Goal: Task Accomplishment & Management: Manage account settings

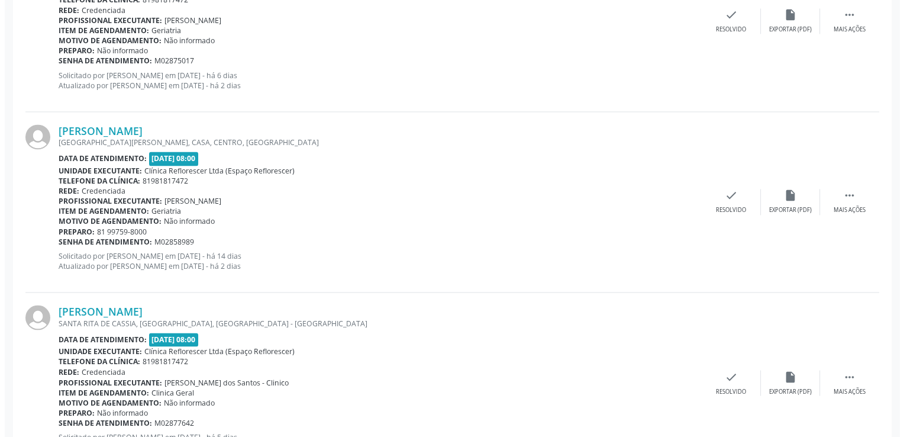
scroll to position [1893, 0]
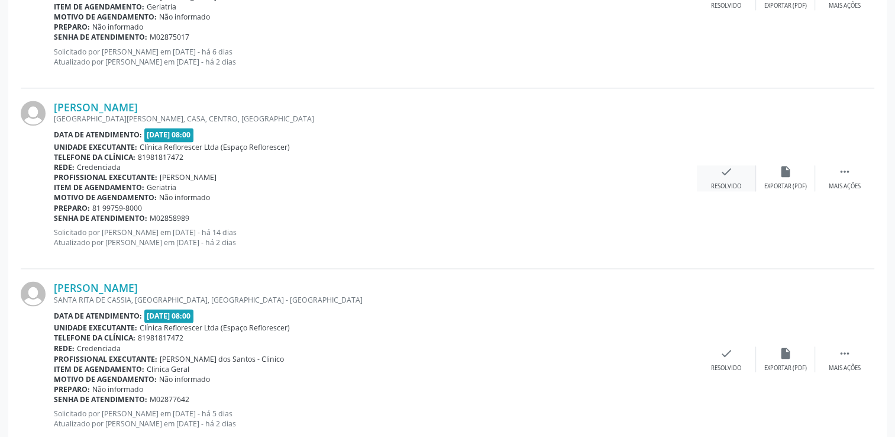
click at [710, 173] on div "check Resolvido" at bounding box center [726, 177] width 59 height 25
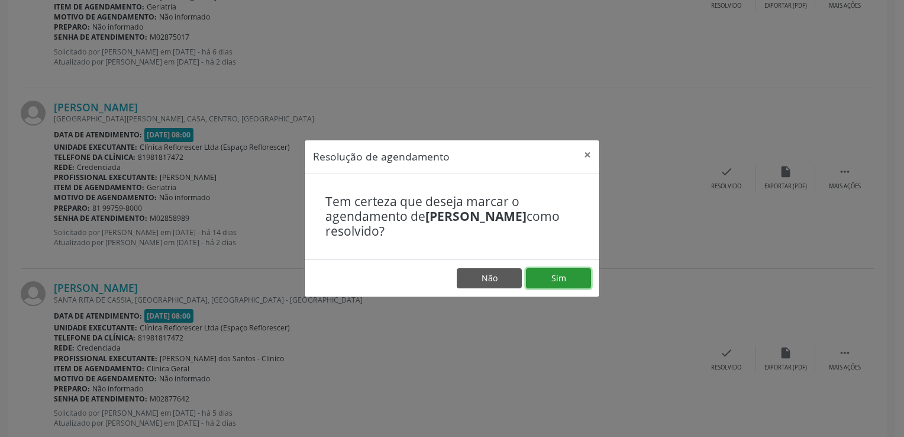
click at [569, 276] on button "Sim" at bounding box center [558, 278] width 65 height 20
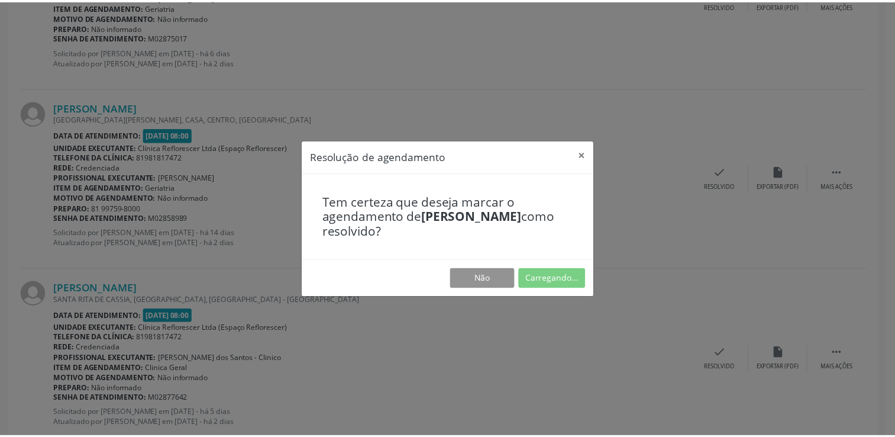
scroll to position [0, 0]
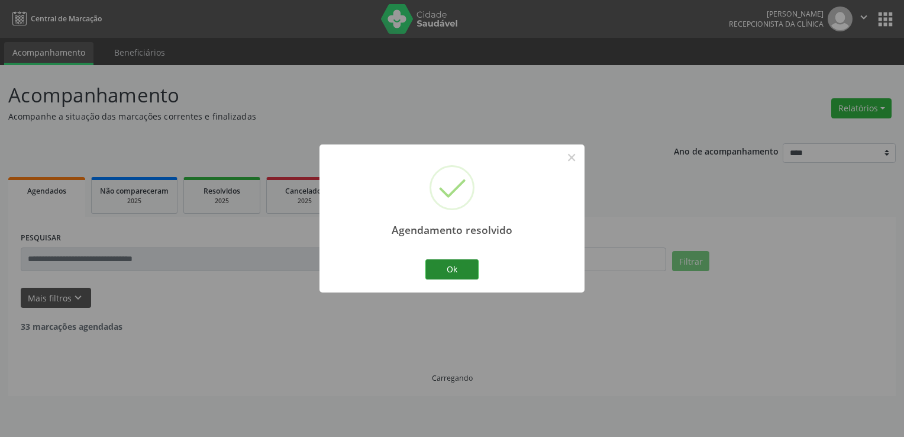
click at [447, 269] on button "Ok" at bounding box center [451, 269] width 53 height 20
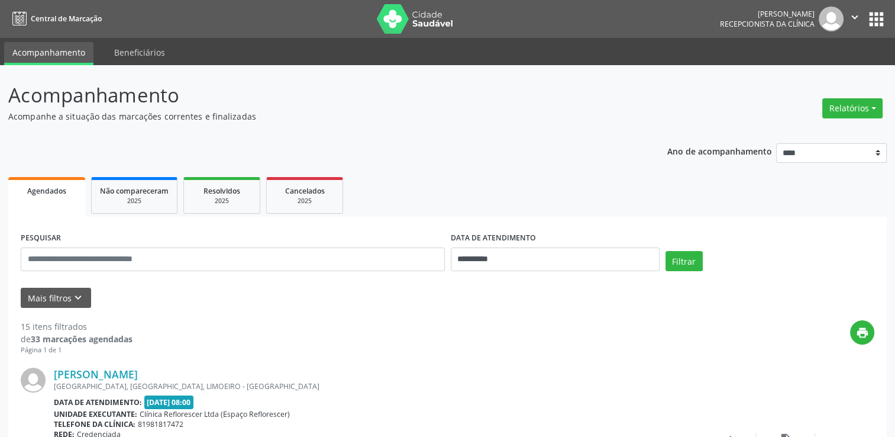
click at [390, 112] on p "Acompanhe a situação das marcações correntes e finalizadas" at bounding box center [315, 116] width 615 height 12
click at [382, 112] on p "Acompanhe a situação das marcações correntes e finalizadas" at bounding box center [315, 116] width 615 height 12
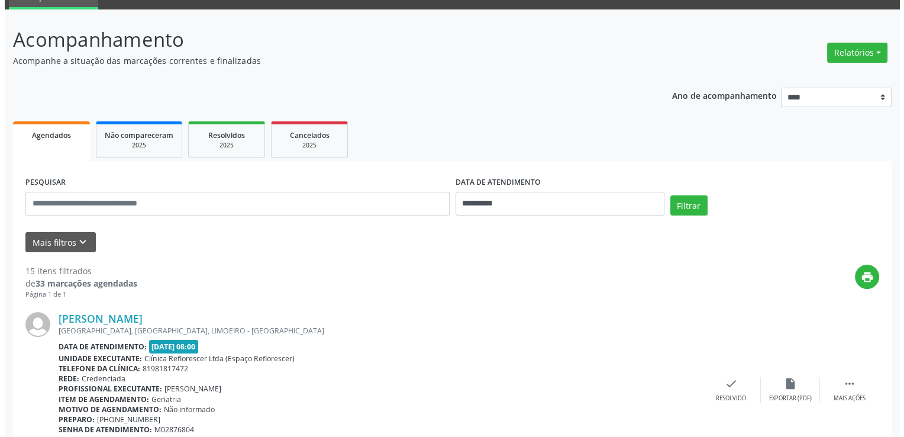
scroll to position [118, 0]
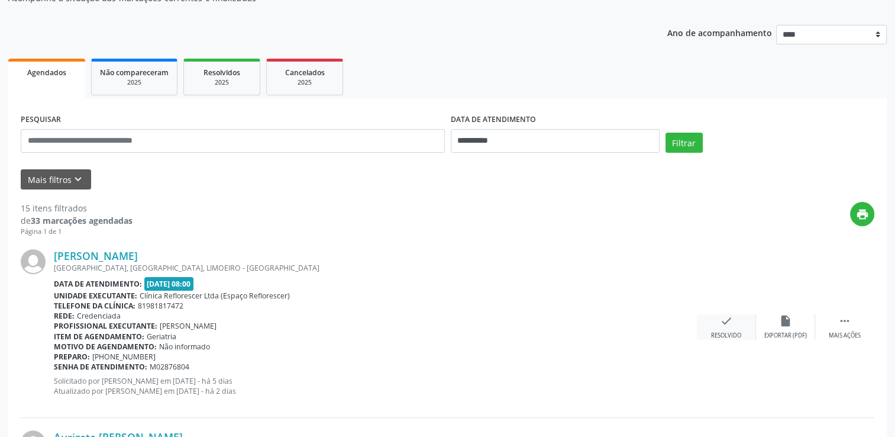
click at [720, 322] on icon "check" at bounding box center [726, 320] width 13 height 13
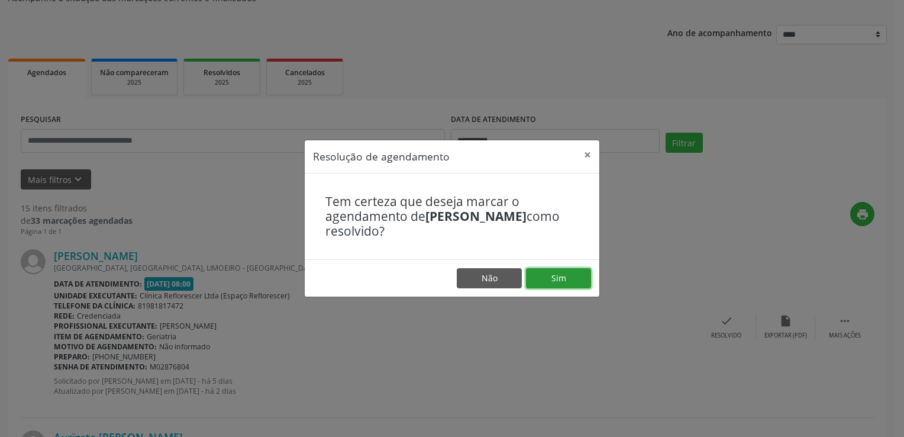
click at [555, 279] on button "Sim" at bounding box center [558, 278] width 65 height 20
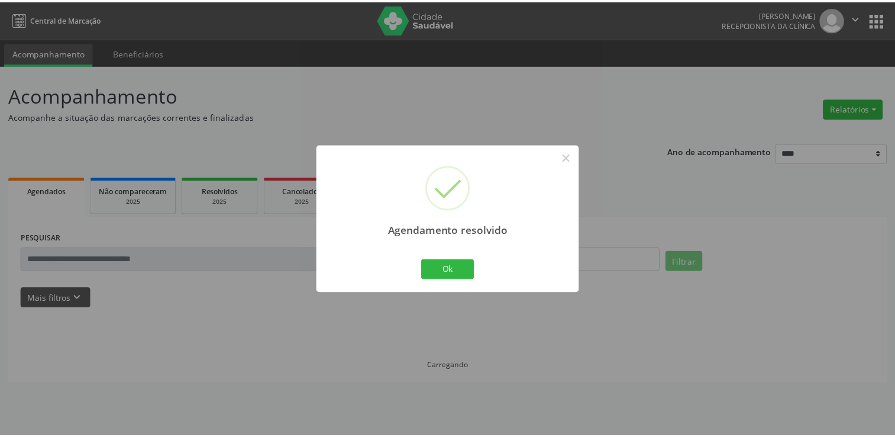
scroll to position [0, 0]
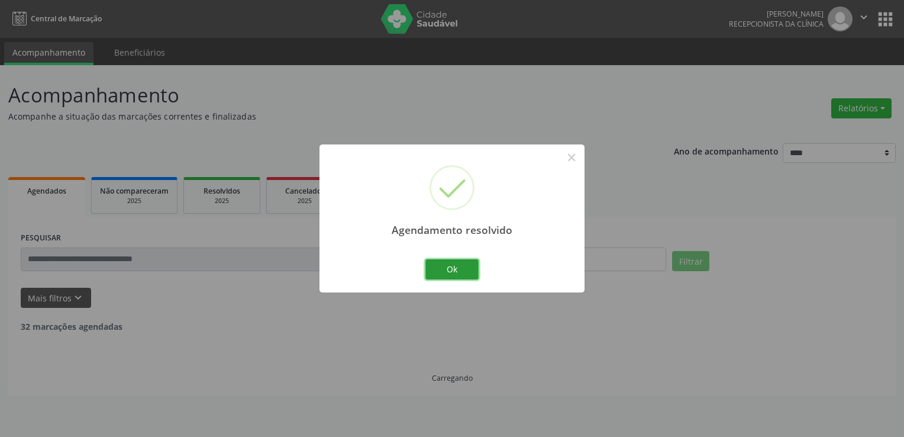
drag, startPoint x: 459, startPoint y: 272, endPoint x: 417, endPoint y: 237, distance: 54.2
click at [458, 271] on button "Ok" at bounding box center [451, 269] width 53 height 20
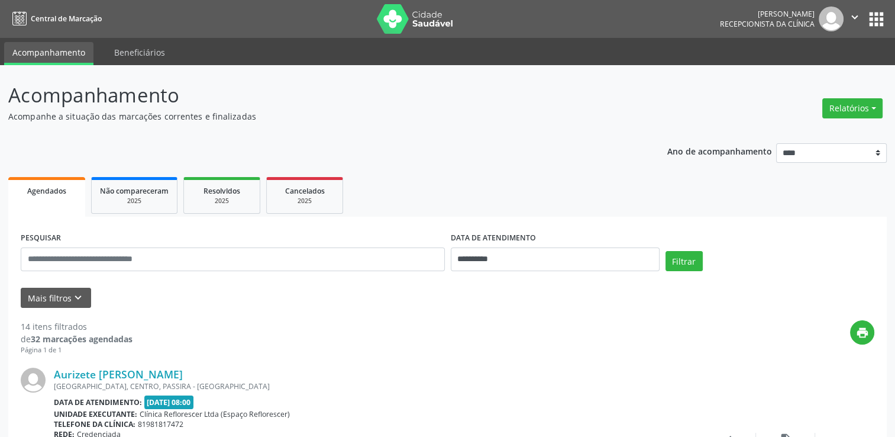
click at [606, 17] on nav "Central de Marcação [PERSON_NAME] Recepcionista da clínica  Configurações Sair…" at bounding box center [447, 19] width 895 height 38
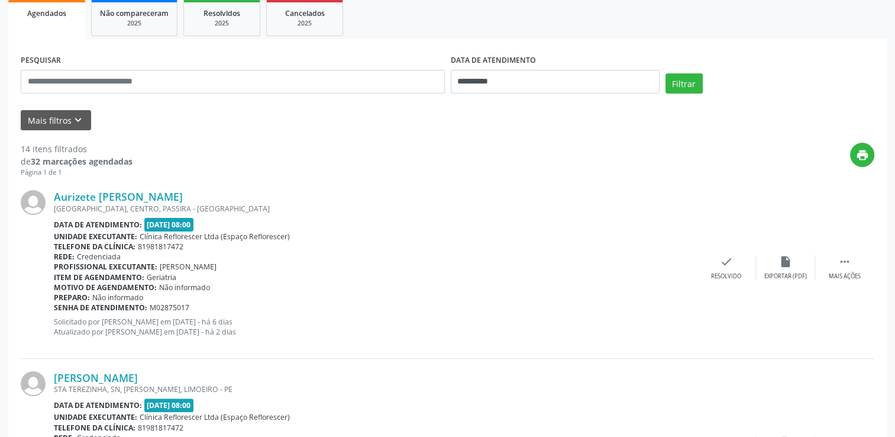
scroll to position [118, 0]
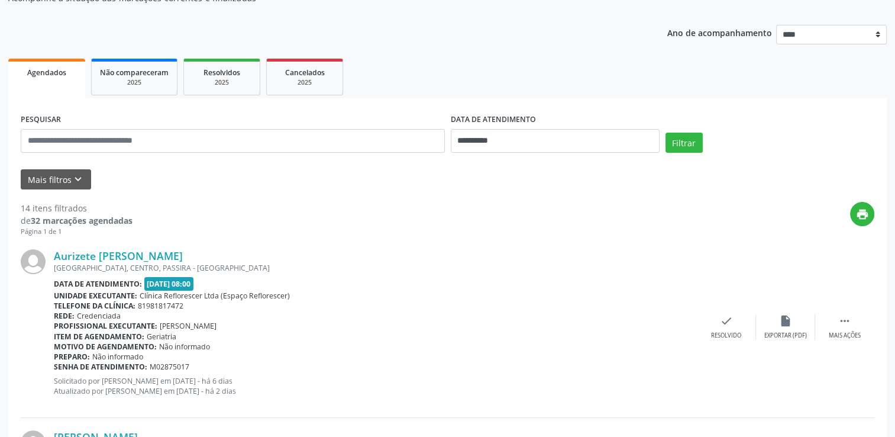
drag, startPoint x: 211, startPoint y: 78, endPoint x: 255, endPoint y: 75, distance: 43.9
click at [212, 78] on div "2025" at bounding box center [221, 82] width 59 height 9
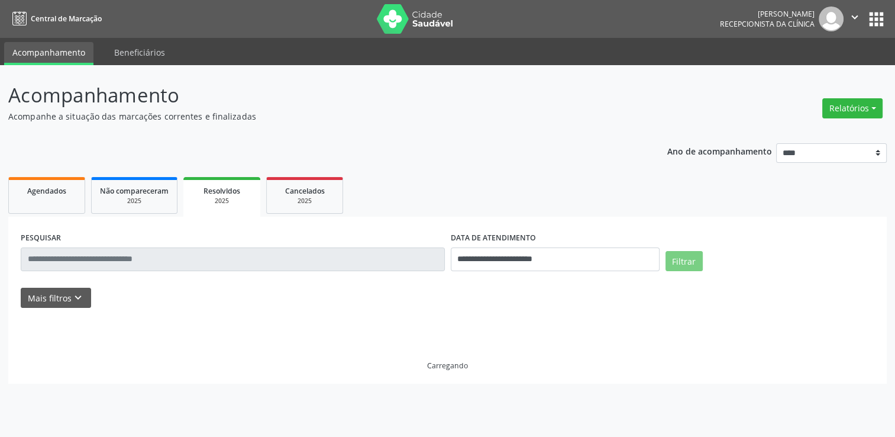
scroll to position [0, 0]
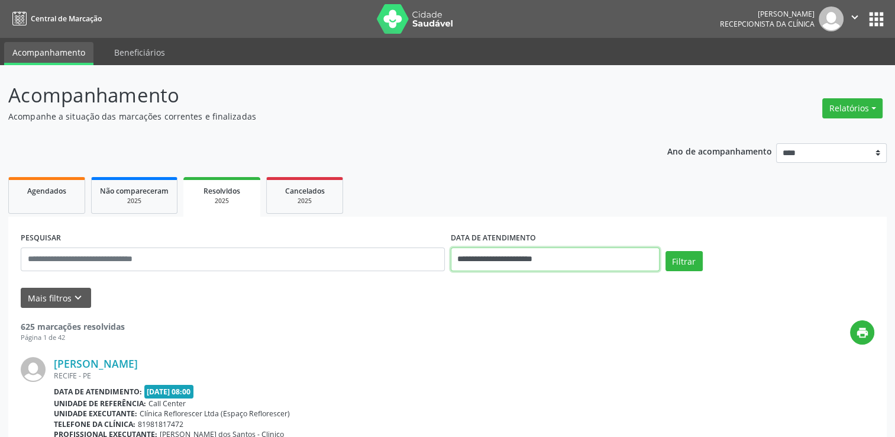
click at [551, 266] on input "**********" at bounding box center [555, 259] width 209 height 24
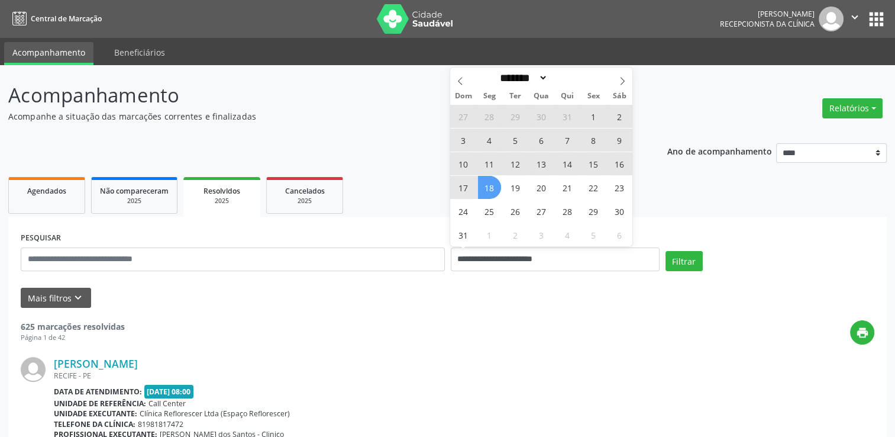
click at [487, 186] on span "18" at bounding box center [489, 187] width 23 height 23
type input "**********"
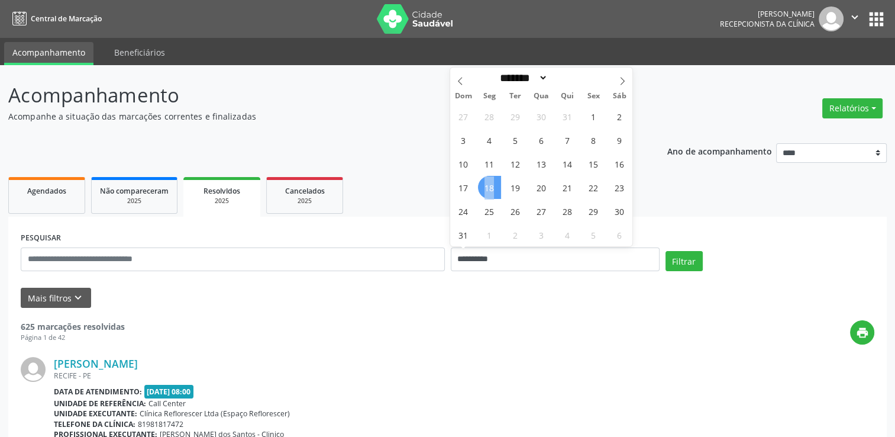
click at [487, 186] on span "18" at bounding box center [489, 187] width 23 height 23
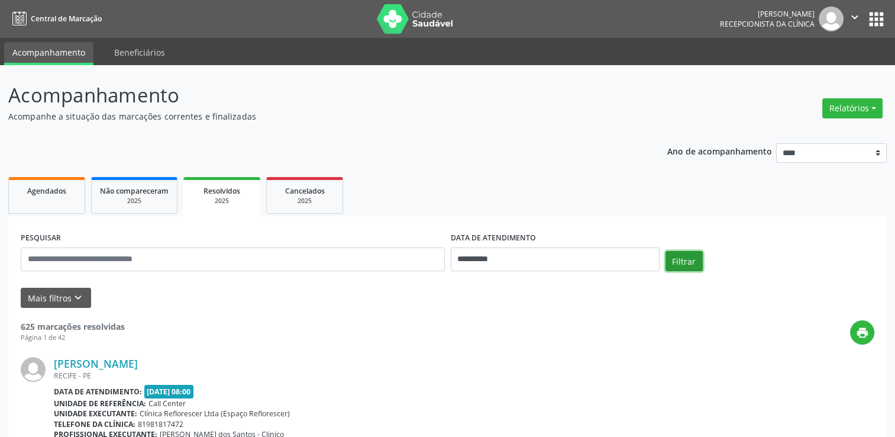
click at [686, 261] on button "Filtrar" at bounding box center [684, 261] width 37 height 20
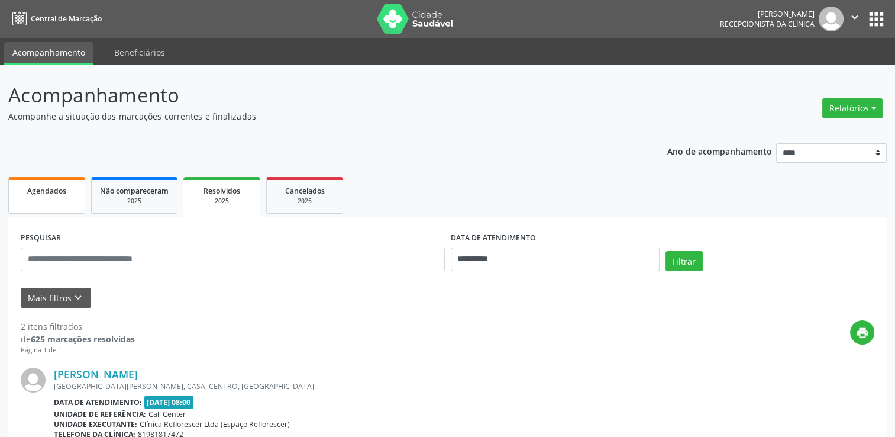
click at [71, 192] on div "Agendados" at bounding box center [46, 190] width 59 height 12
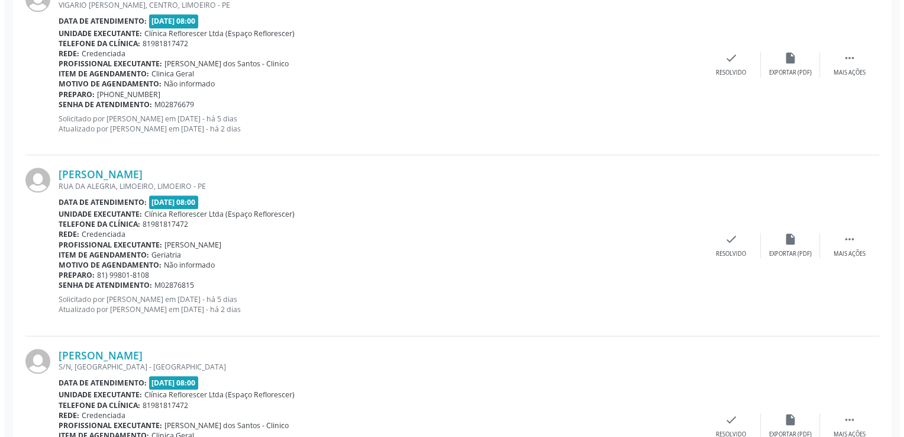
scroll to position [1124, 0]
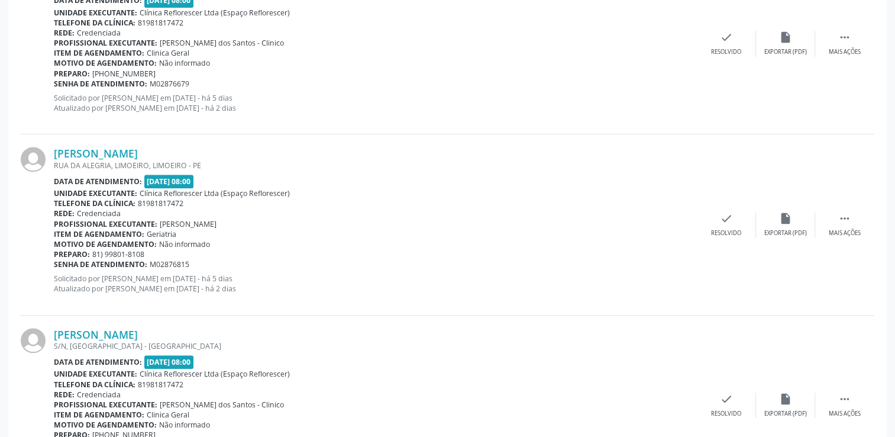
click at [524, 249] on div "Preparo: 81) 99801-8108" at bounding box center [375, 254] width 643 height 10
click at [710, 217] on div "check Resolvido" at bounding box center [726, 224] width 59 height 25
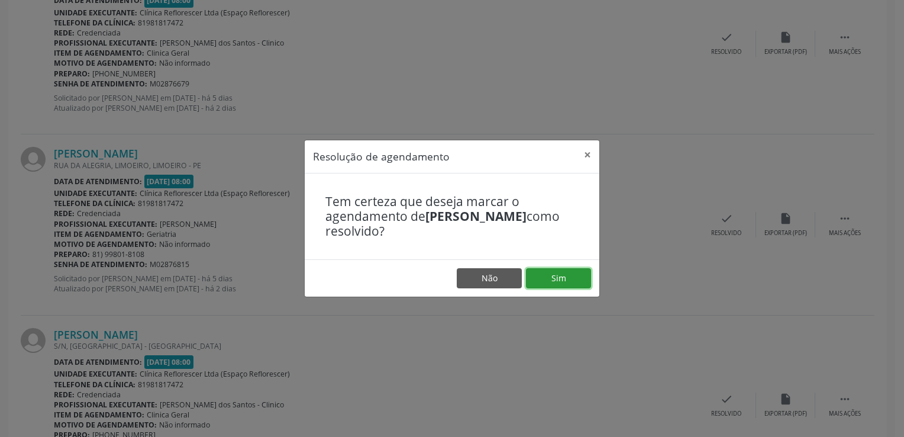
click at [561, 285] on button "Sim" at bounding box center [558, 278] width 65 height 20
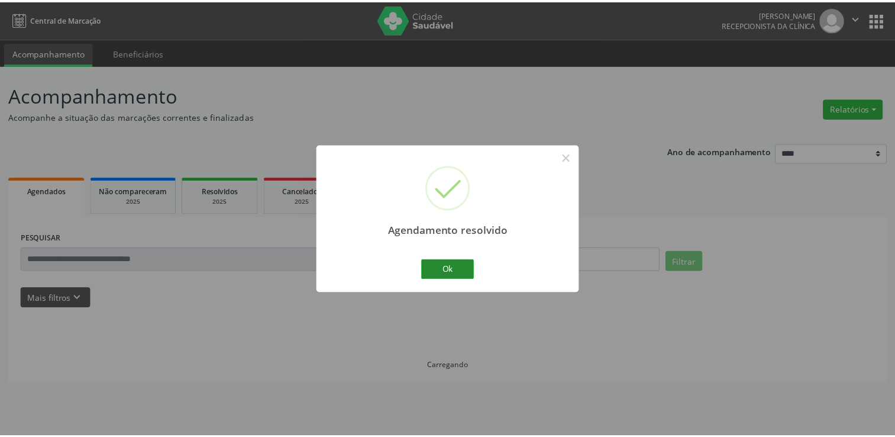
scroll to position [0, 0]
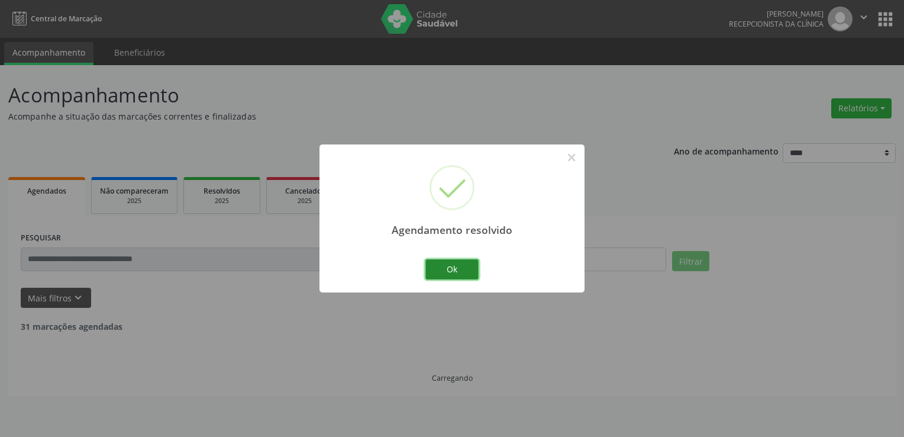
click at [445, 264] on button "Ok" at bounding box center [451, 269] width 53 height 20
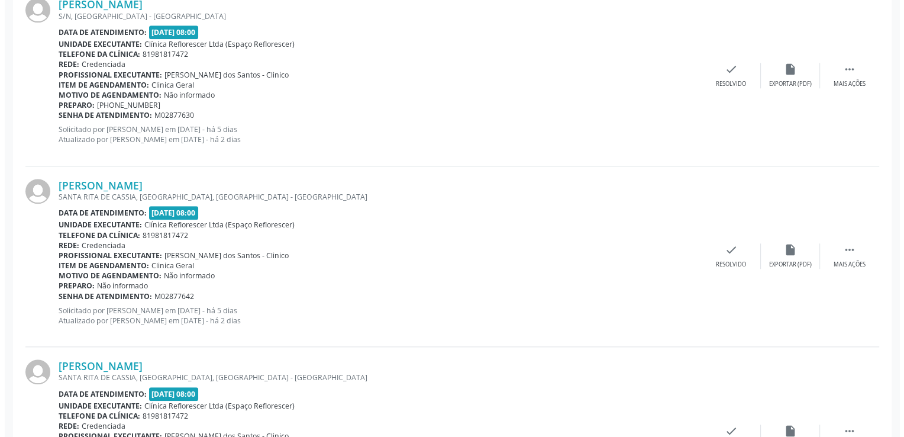
scroll to position [1302, 0]
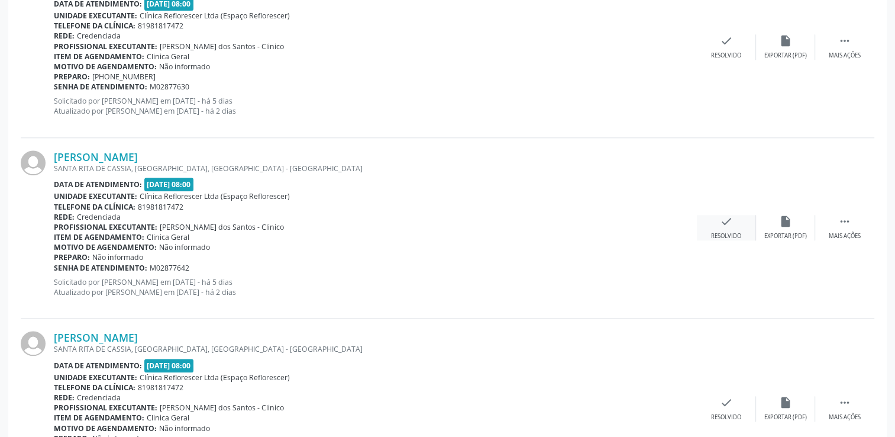
click at [727, 221] on icon "check" at bounding box center [726, 221] width 13 height 13
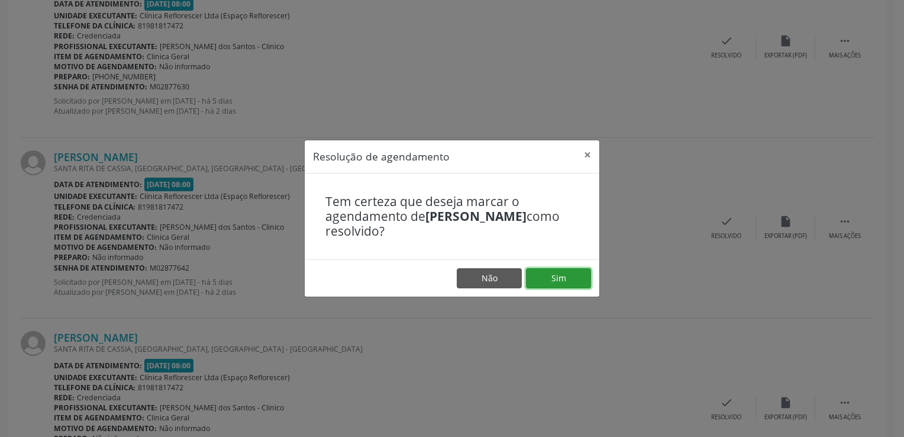
click at [547, 273] on button "Sim" at bounding box center [558, 278] width 65 height 20
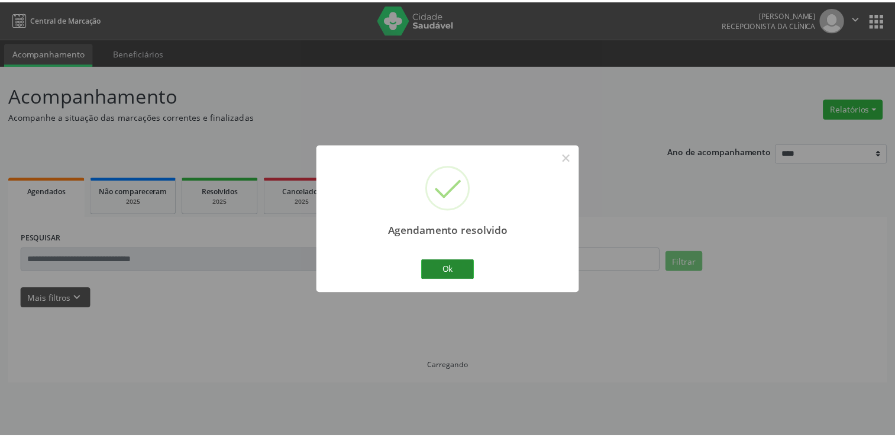
scroll to position [0, 0]
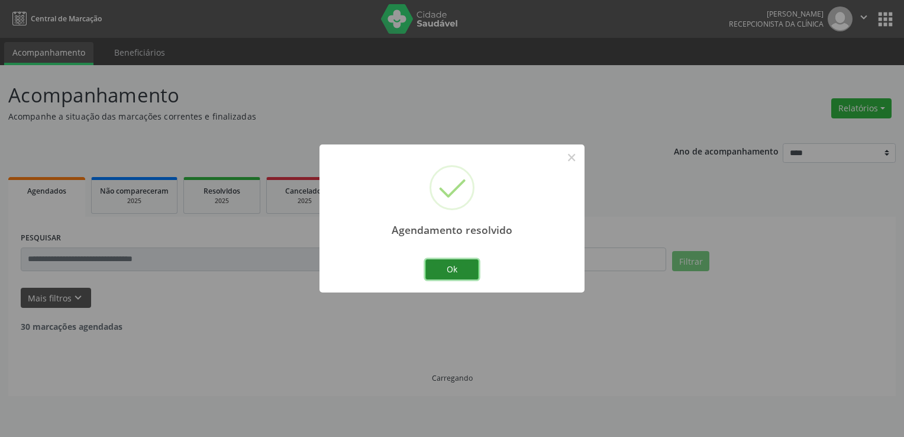
drag, startPoint x: 463, startPoint y: 273, endPoint x: 441, endPoint y: 253, distance: 29.7
click at [463, 272] on button "Ok" at bounding box center [451, 269] width 53 height 20
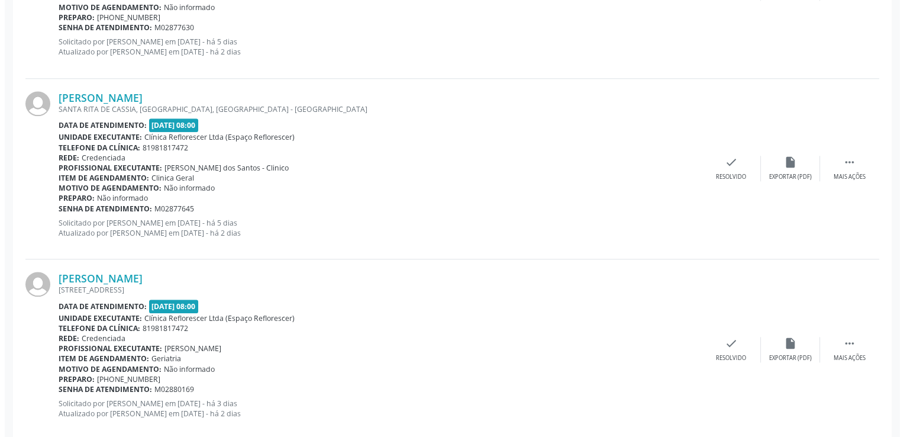
scroll to position [1420, 0]
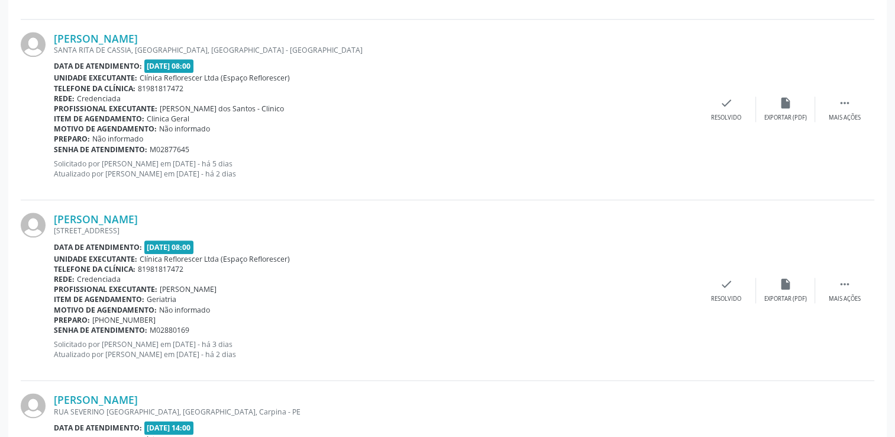
click at [734, 93] on div "[PERSON_NAME] [GEOGRAPHIC_DATA], [GEOGRAPHIC_DATA], [GEOGRAPHIC_DATA] Data de a…" at bounding box center [448, 110] width 854 height 180
click at [721, 114] on div "Resolvido" at bounding box center [726, 118] width 30 height 8
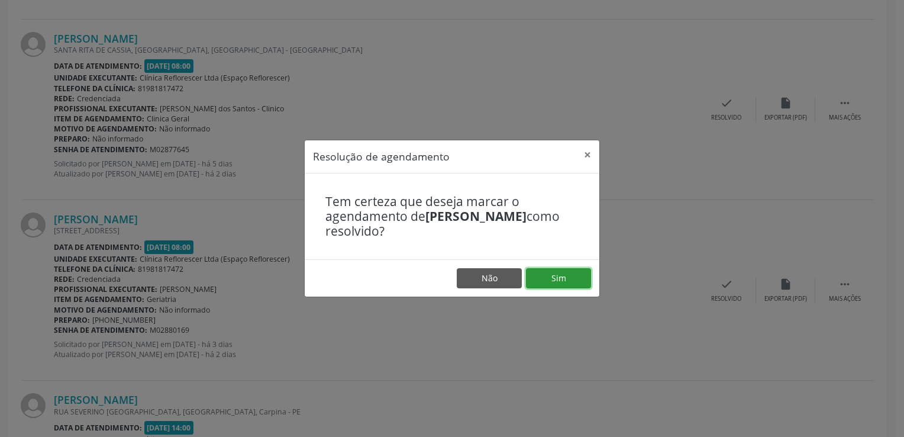
click at [554, 285] on button "Sim" at bounding box center [558, 278] width 65 height 20
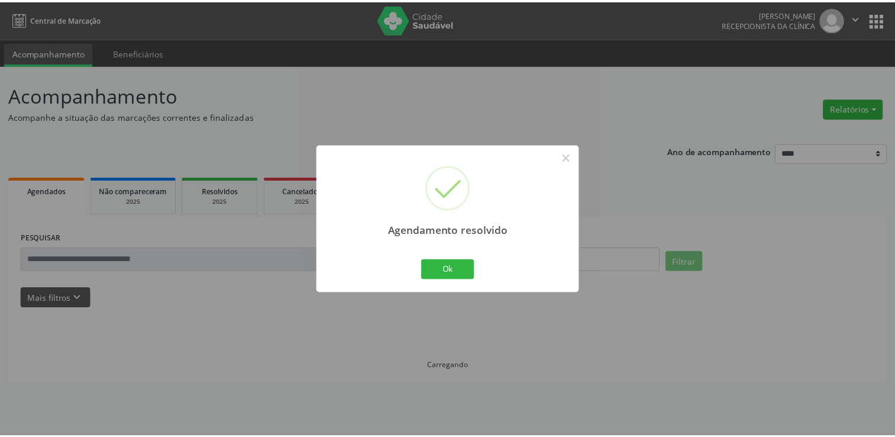
scroll to position [0, 0]
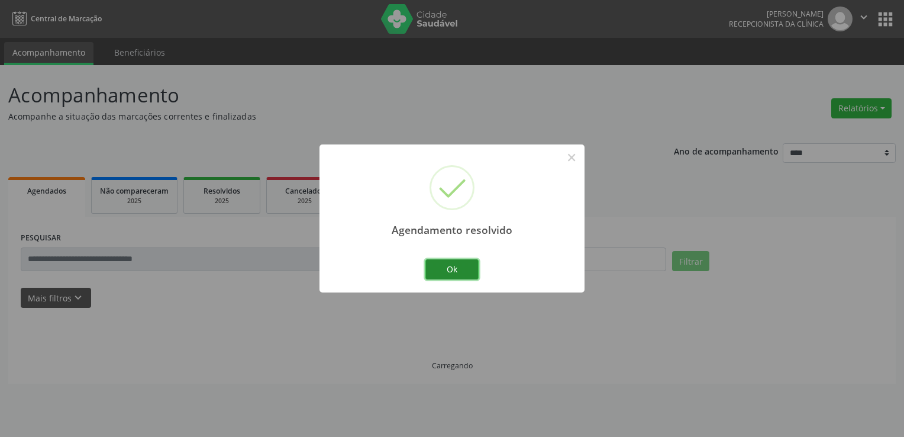
click at [454, 271] on button "Ok" at bounding box center [451, 269] width 53 height 20
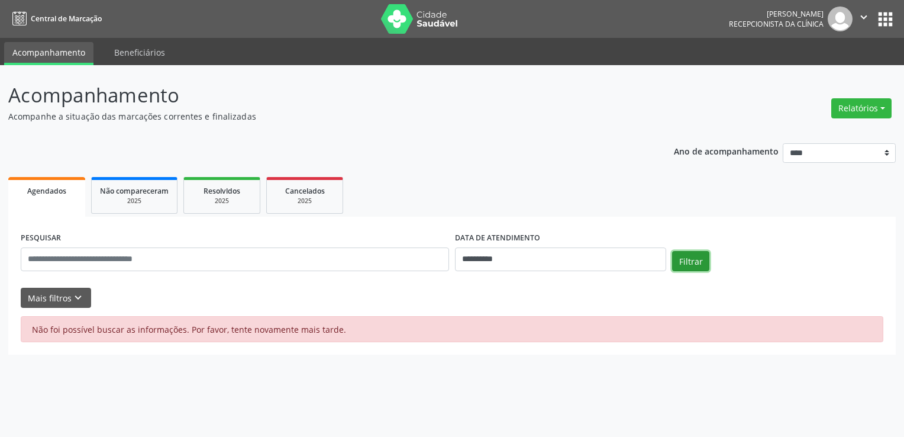
click at [693, 259] on button "Filtrar" at bounding box center [690, 261] width 37 height 20
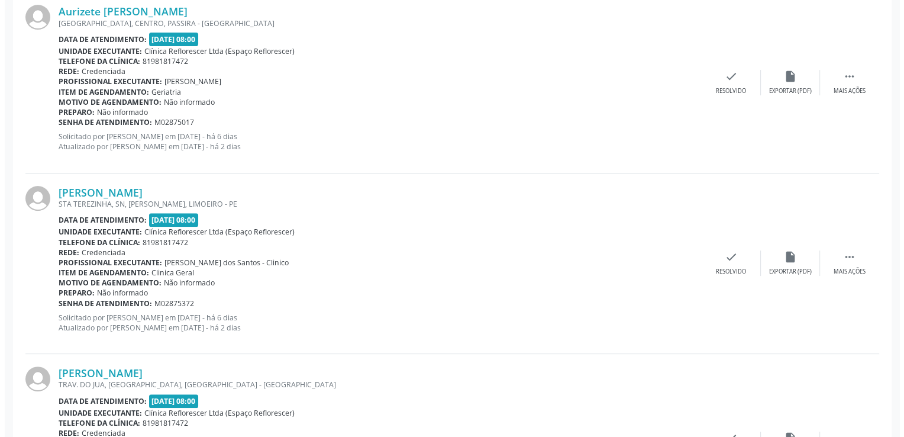
scroll to position [414, 0]
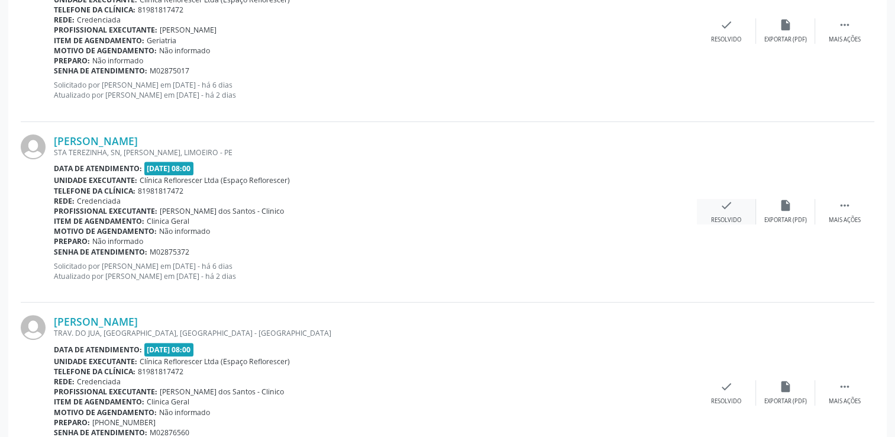
click at [715, 218] on div "Resolvido" at bounding box center [726, 220] width 30 height 8
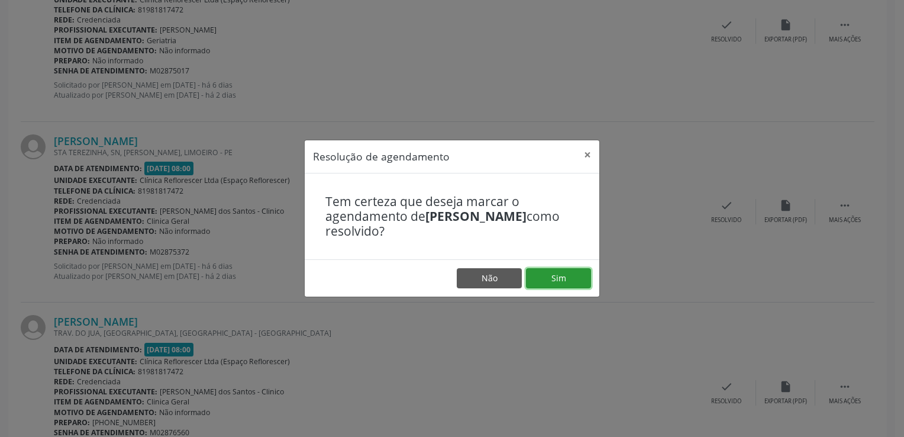
click at [558, 273] on button "Sim" at bounding box center [558, 278] width 65 height 20
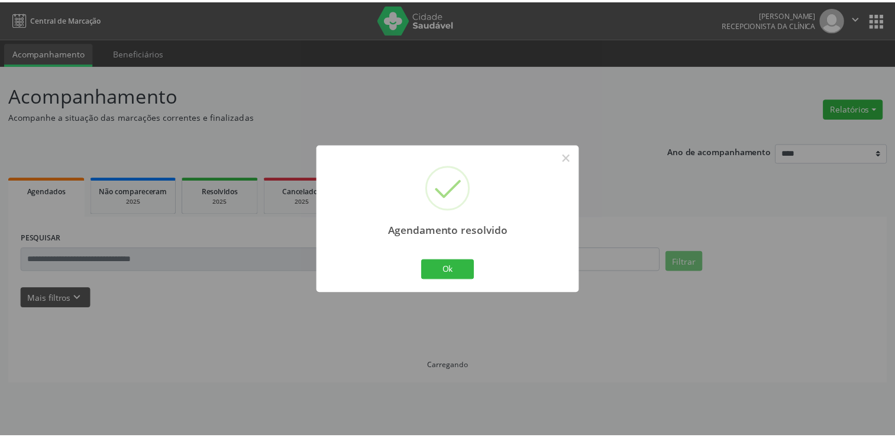
scroll to position [0, 0]
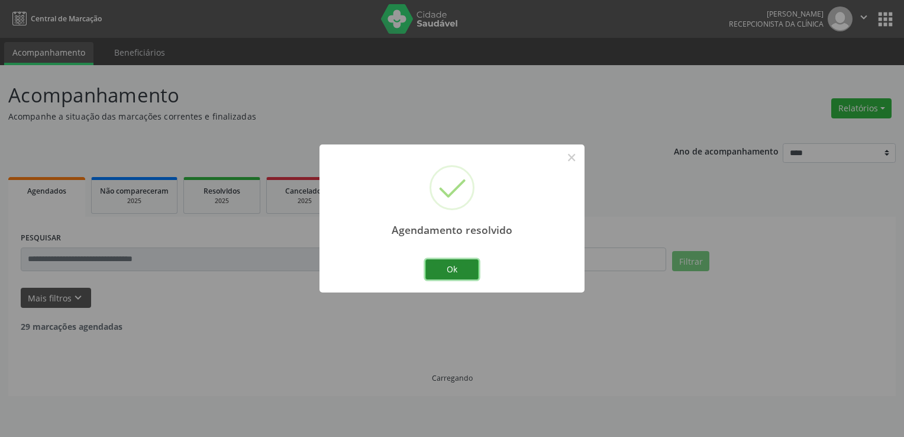
click at [440, 274] on button "Ok" at bounding box center [451, 269] width 53 height 20
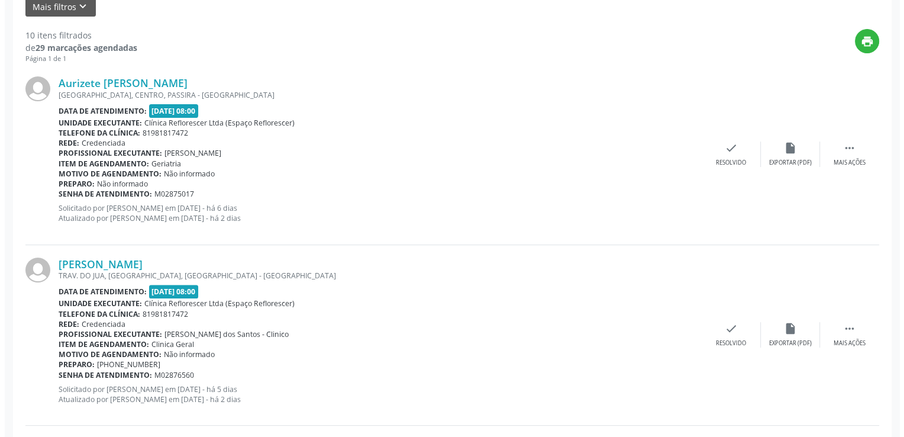
scroll to position [296, 0]
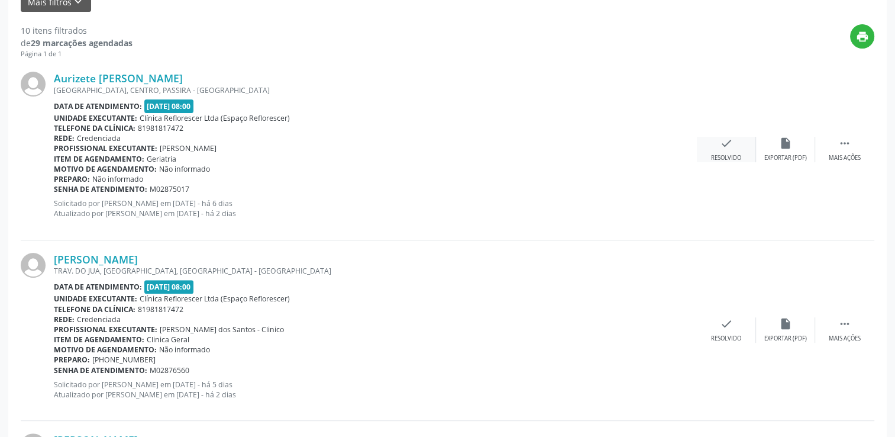
click at [718, 149] on div "check Resolvido" at bounding box center [726, 149] width 59 height 25
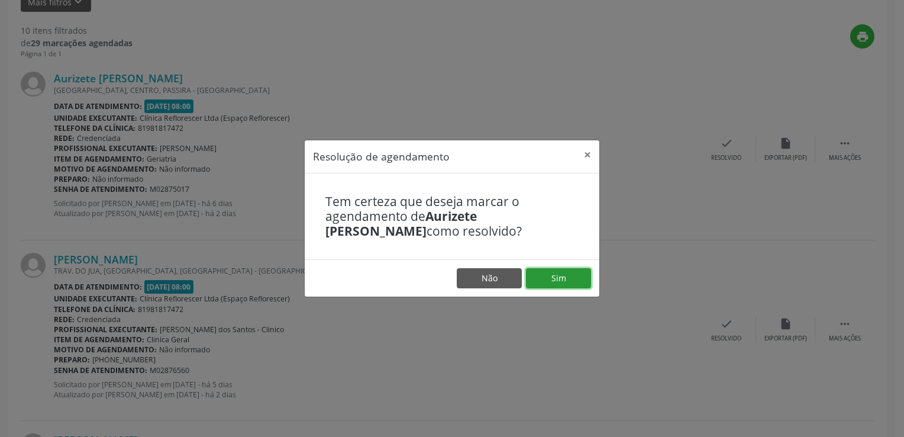
click at [553, 272] on button "Sim" at bounding box center [558, 278] width 65 height 20
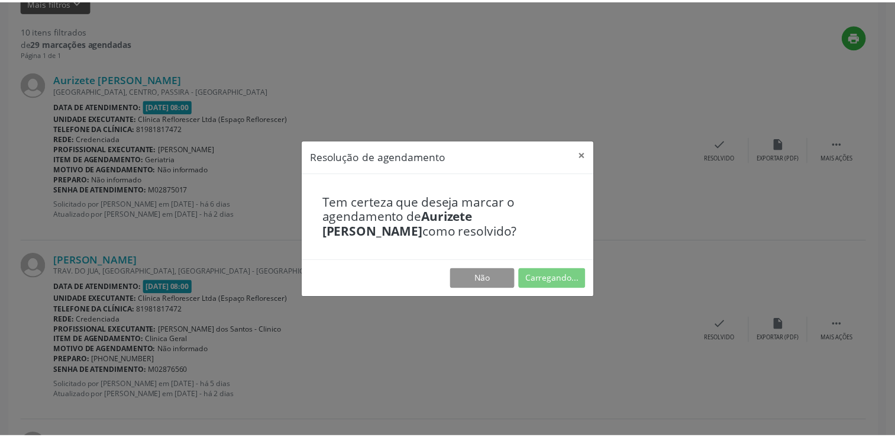
scroll to position [0, 0]
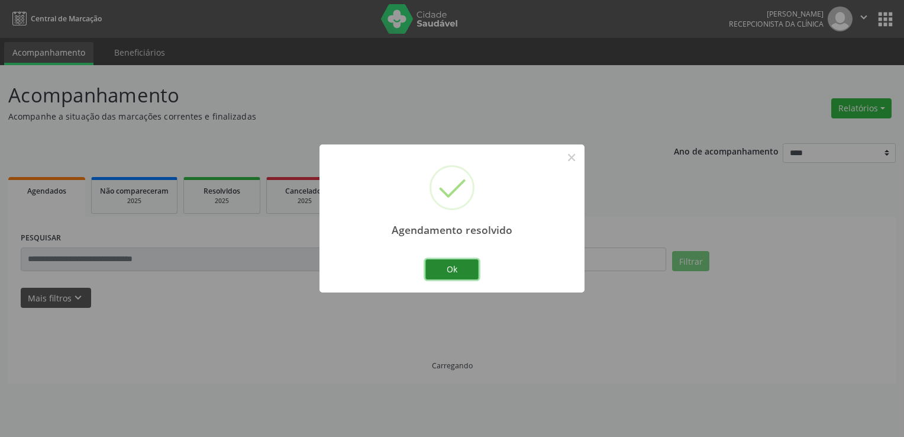
click at [456, 268] on button "Ok" at bounding box center [451, 269] width 53 height 20
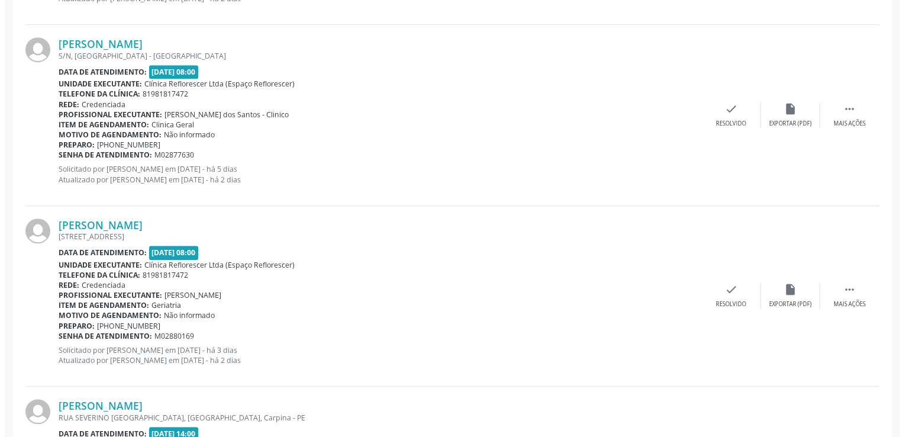
scroll to position [947, 0]
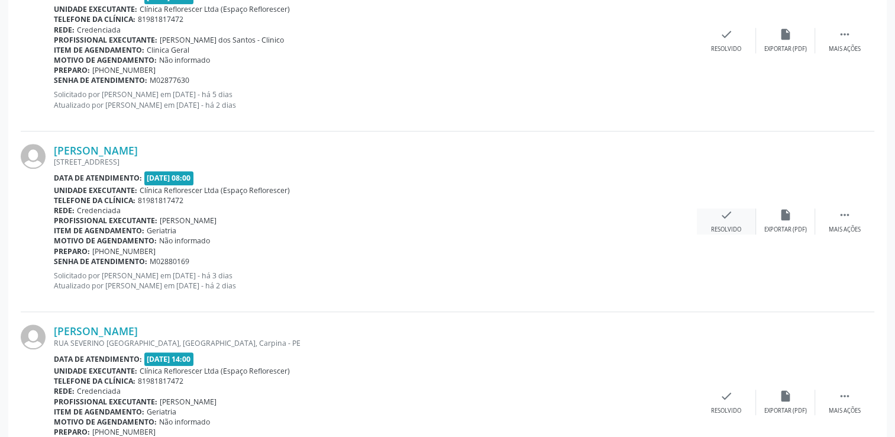
click at [729, 221] on div "check Resolvido" at bounding box center [726, 220] width 59 height 25
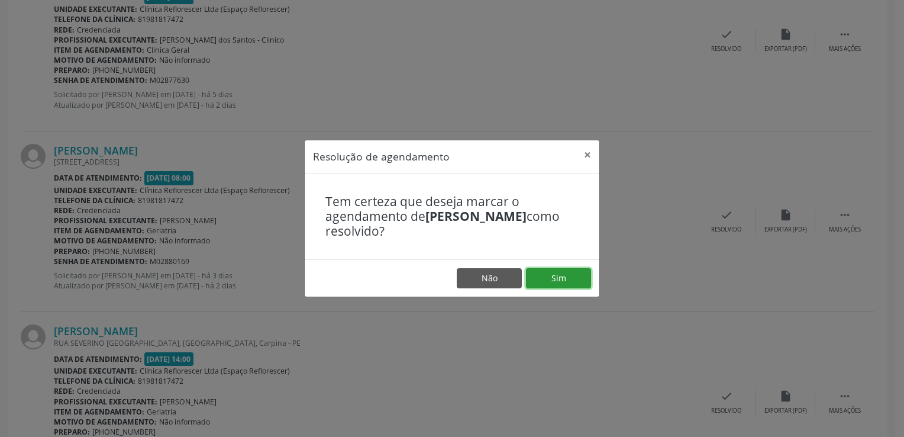
click at [571, 276] on button "Sim" at bounding box center [558, 278] width 65 height 20
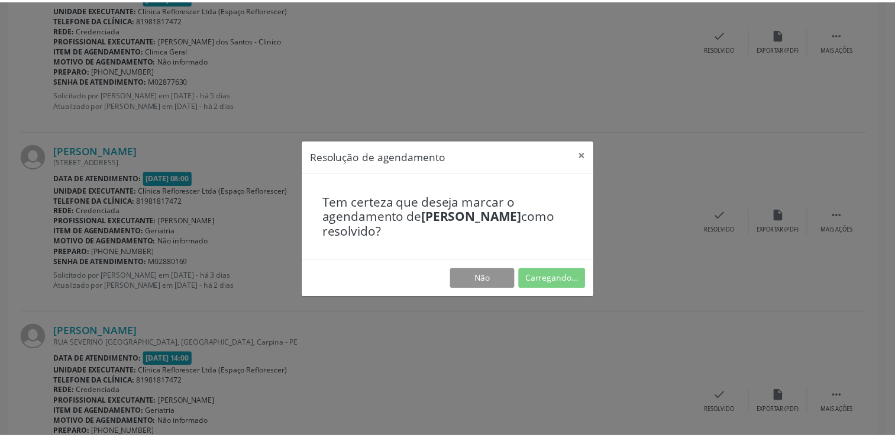
scroll to position [0, 0]
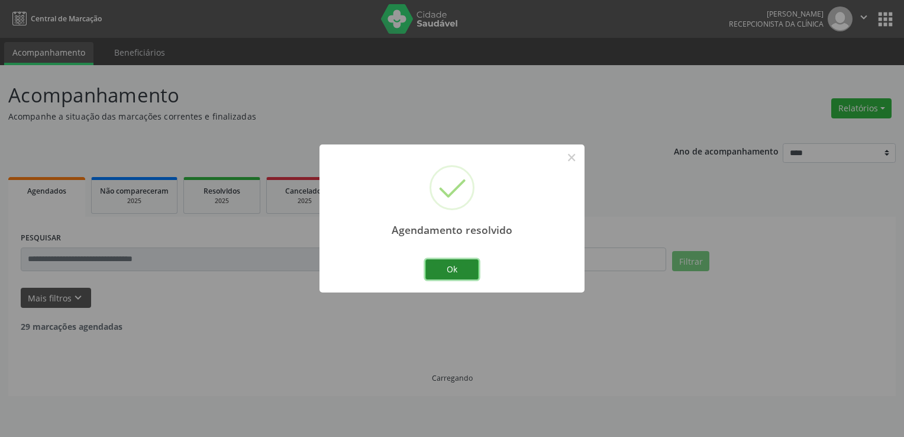
click at [474, 267] on button "Ok" at bounding box center [451, 269] width 53 height 20
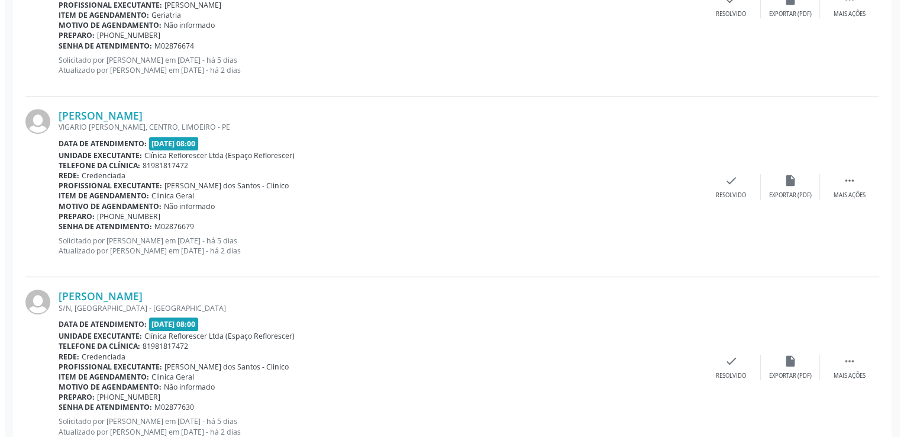
scroll to position [613, 0]
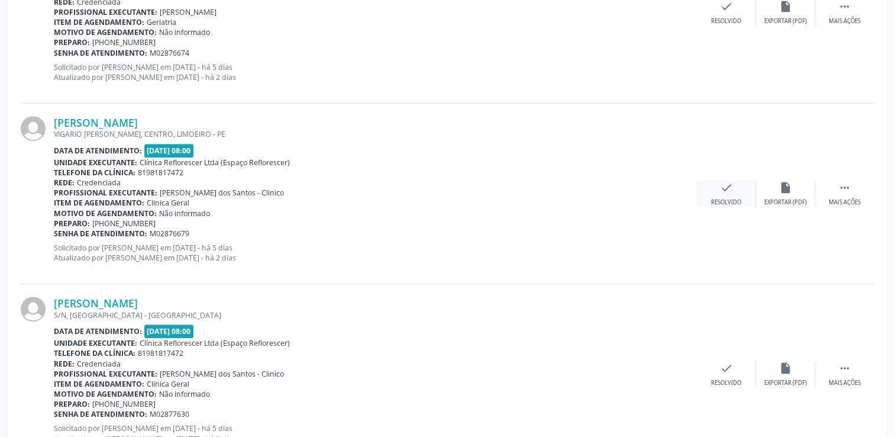
click at [726, 191] on icon "check" at bounding box center [726, 187] width 13 height 13
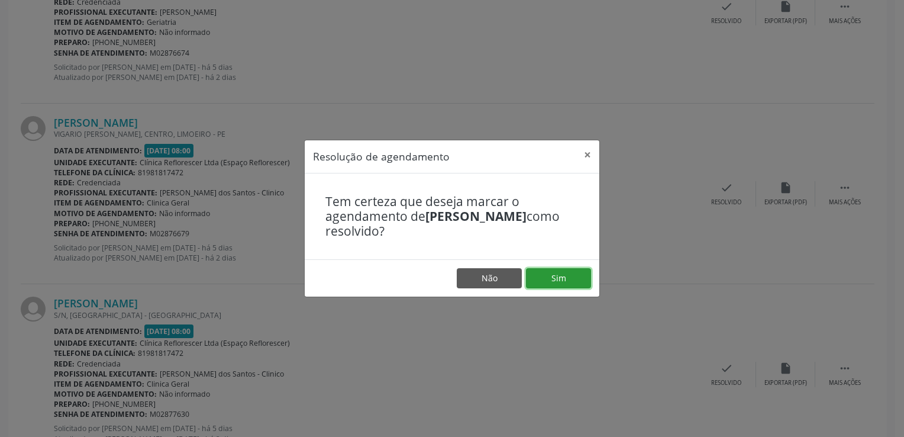
click at [561, 276] on button "Sim" at bounding box center [558, 278] width 65 height 20
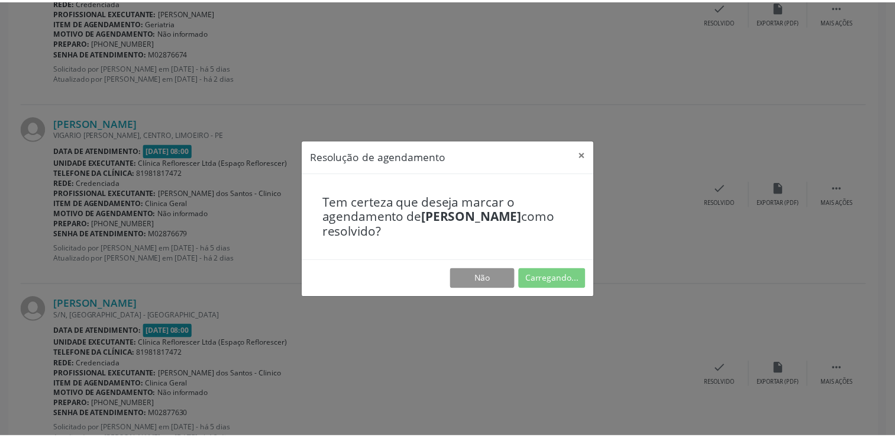
scroll to position [0, 0]
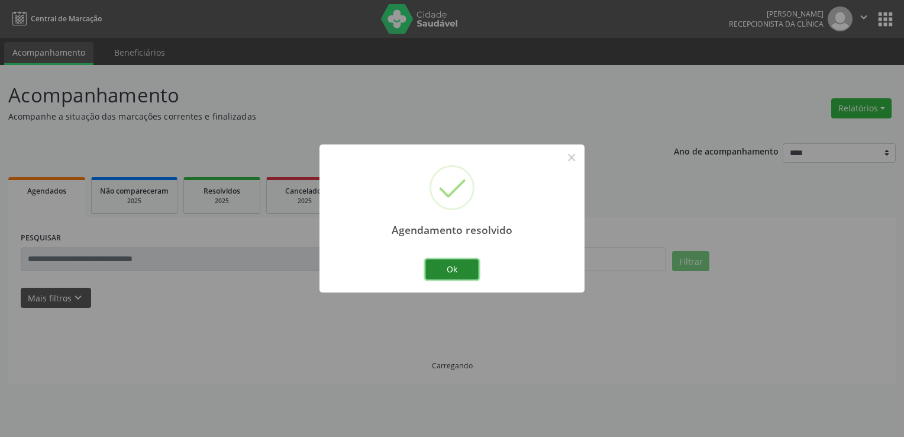
click at [456, 269] on button "Ok" at bounding box center [451, 269] width 53 height 20
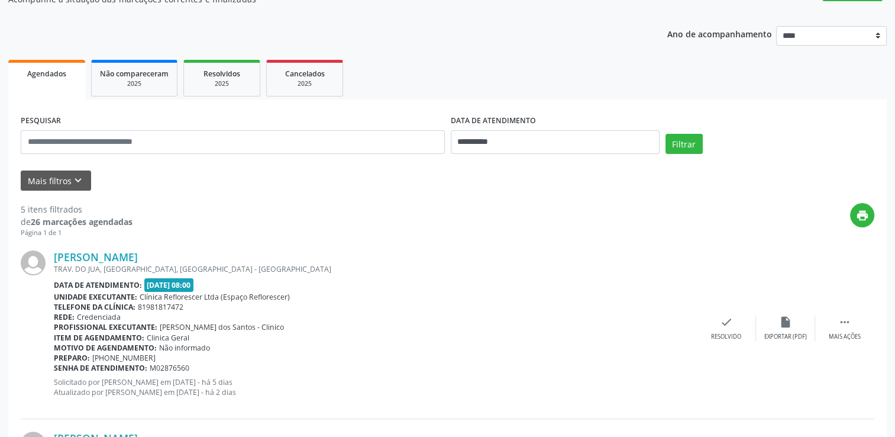
scroll to position [118, 0]
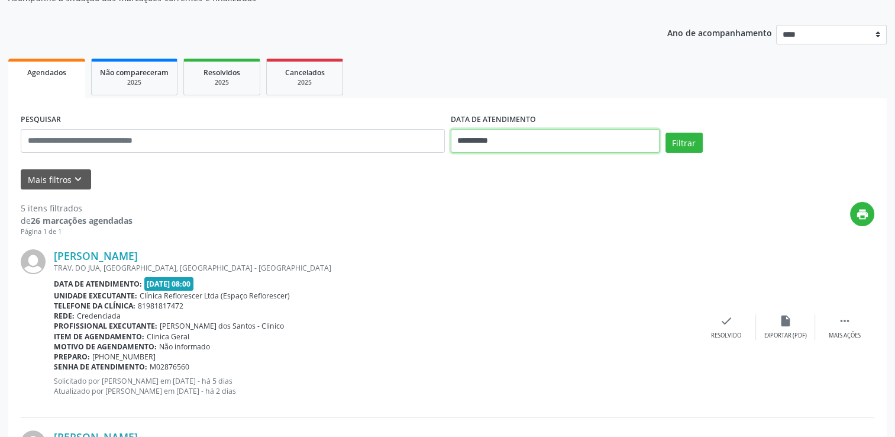
click at [546, 143] on input "**********" at bounding box center [555, 141] width 209 height 24
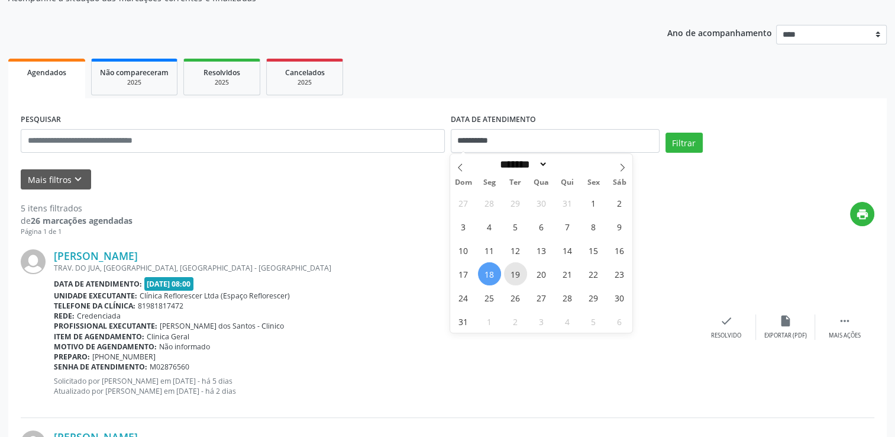
click at [512, 269] on span "19" at bounding box center [515, 273] width 23 height 23
type input "**********"
click at [512, 269] on span "19" at bounding box center [515, 273] width 23 height 23
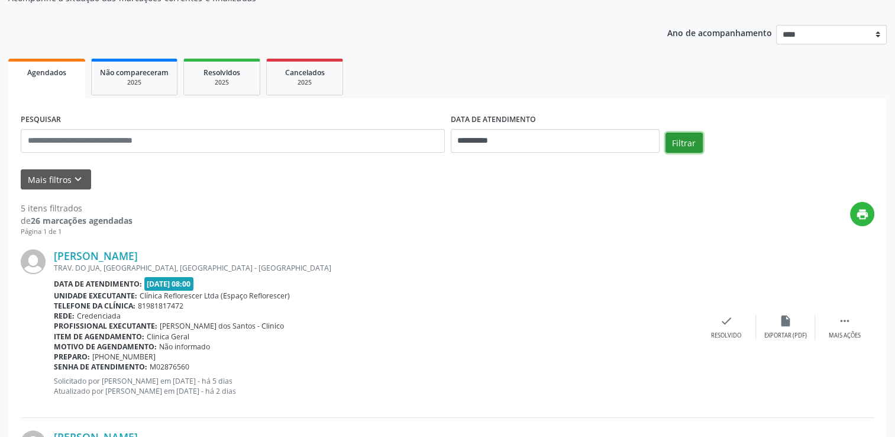
click at [675, 134] on button "Filtrar" at bounding box center [684, 143] width 37 height 20
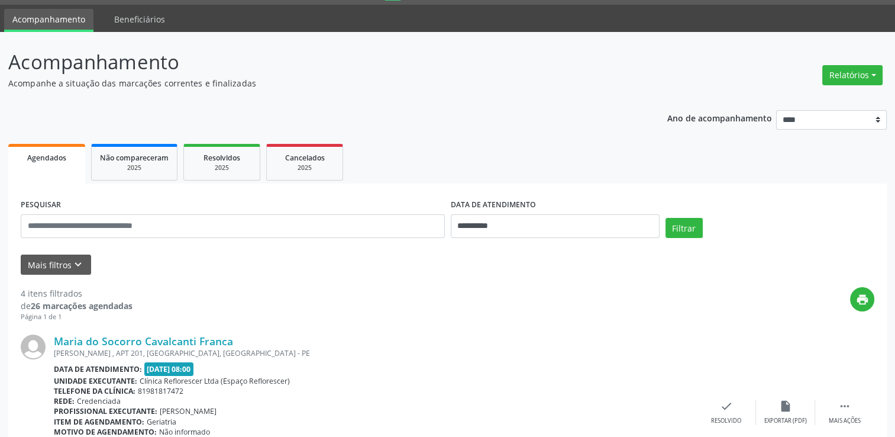
scroll to position [9, 0]
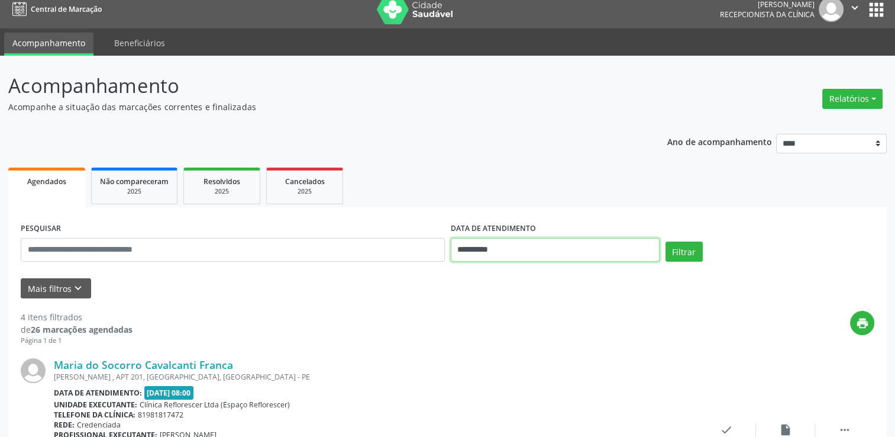
click at [535, 248] on input "**********" at bounding box center [555, 250] width 209 height 24
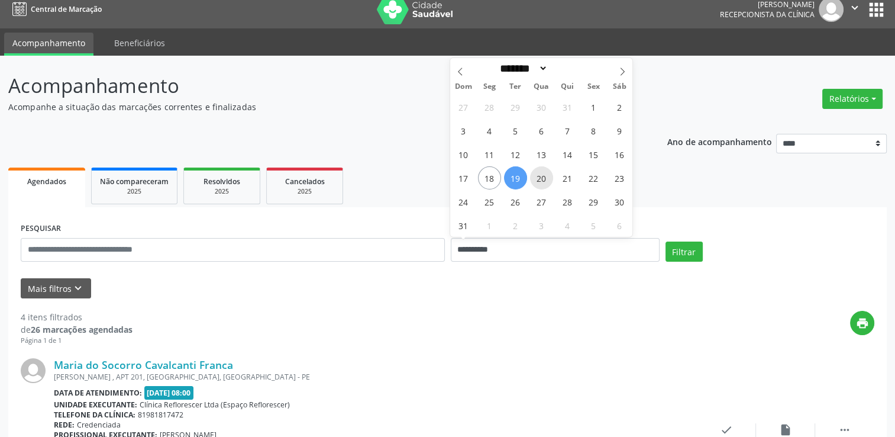
click at [543, 186] on span "20" at bounding box center [541, 177] width 23 height 23
type input "**********"
click at [543, 186] on span "20" at bounding box center [541, 177] width 23 height 23
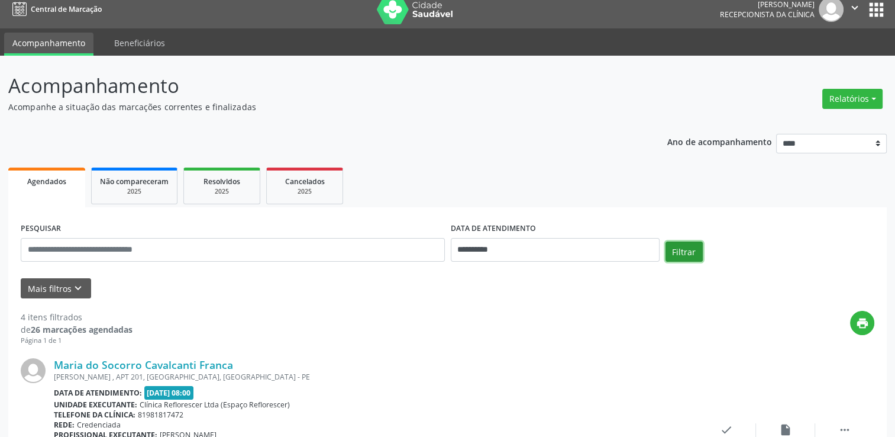
click at [684, 251] on button "Filtrar" at bounding box center [684, 251] width 37 height 20
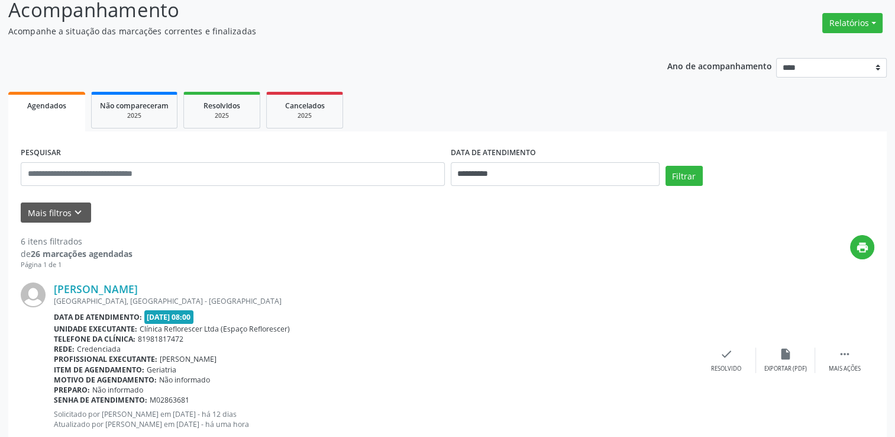
scroll to position [75, 0]
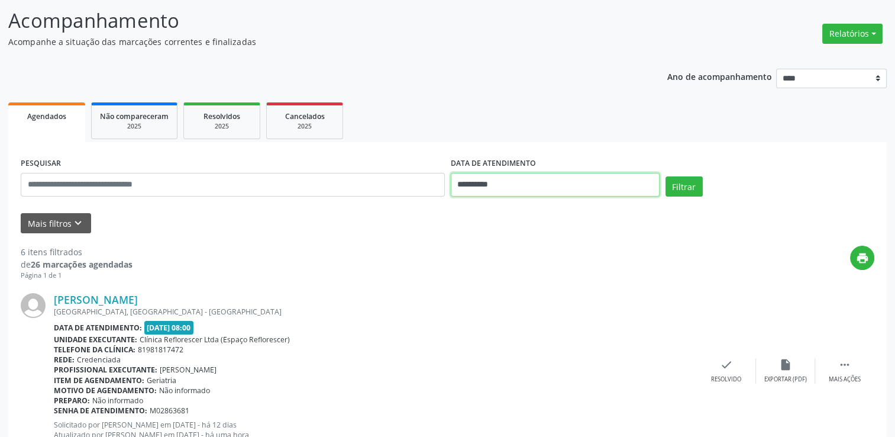
click at [574, 186] on input "**********" at bounding box center [555, 185] width 209 height 24
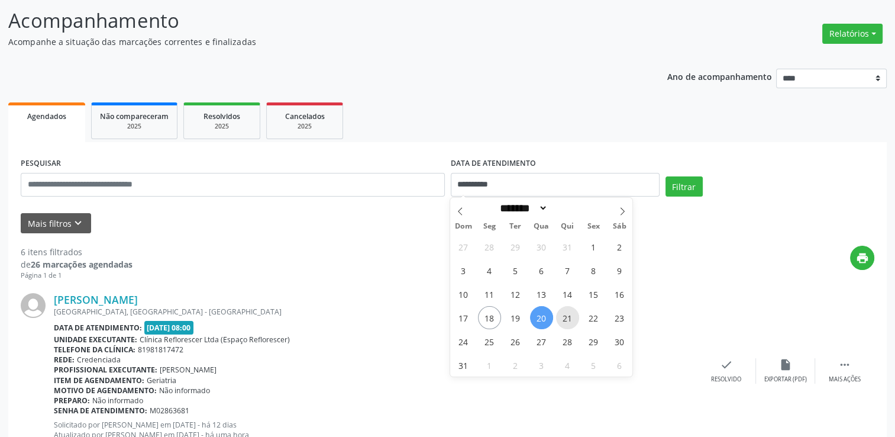
click at [563, 315] on span "21" at bounding box center [567, 317] width 23 height 23
type input "**********"
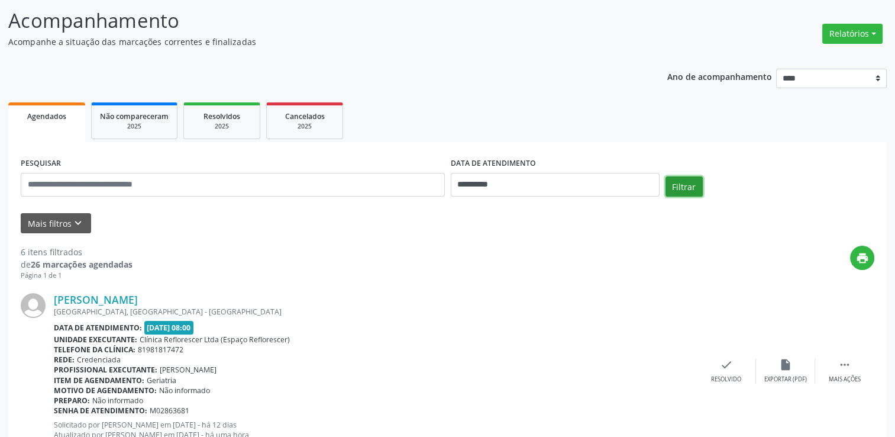
click at [680, 184] on button "Filtrar" at bounding box center [684, 186] width 37 height 20
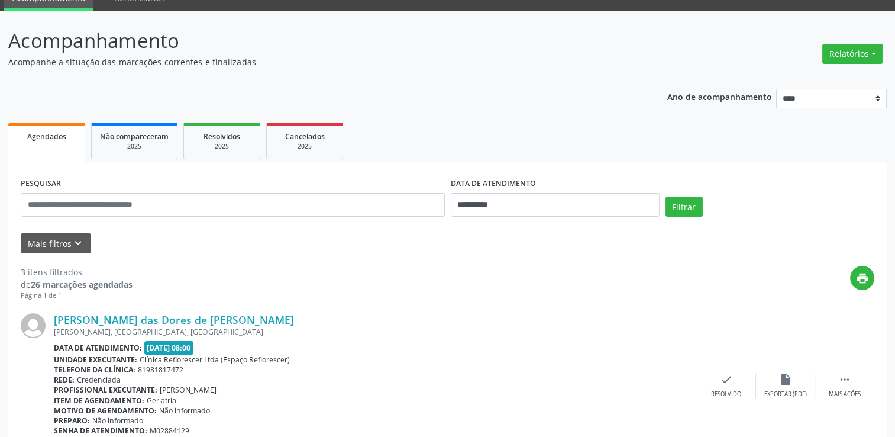
scroll to position [35, 0]
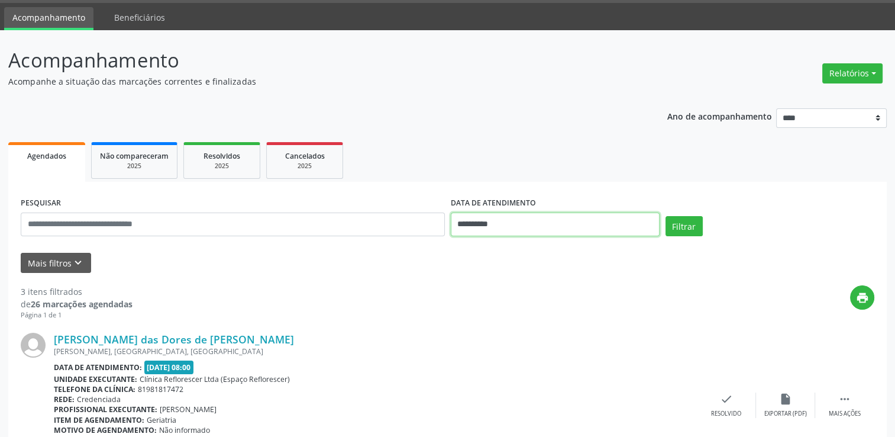
click at [561, 229] on input "**********" at bounding box center [555, 224] width 209 height 24
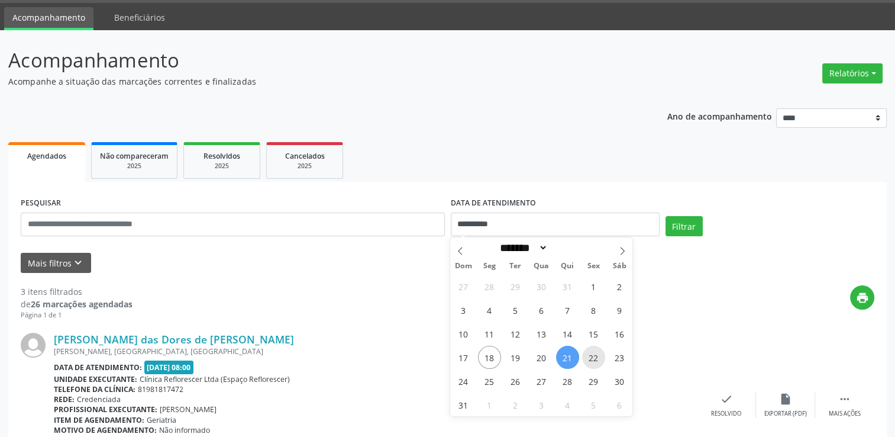
click at [594, 358] on span "22" at bounding box center [593, 357] width 23 height 23
type input "**********"
drag, startPoint x: 594, startPoint y: 358, endPoint x: 619, endPoint y: 299, distance: 63.6
click at [595, 356] on span "22" at bounding box center [593, 357] width 23 height 23
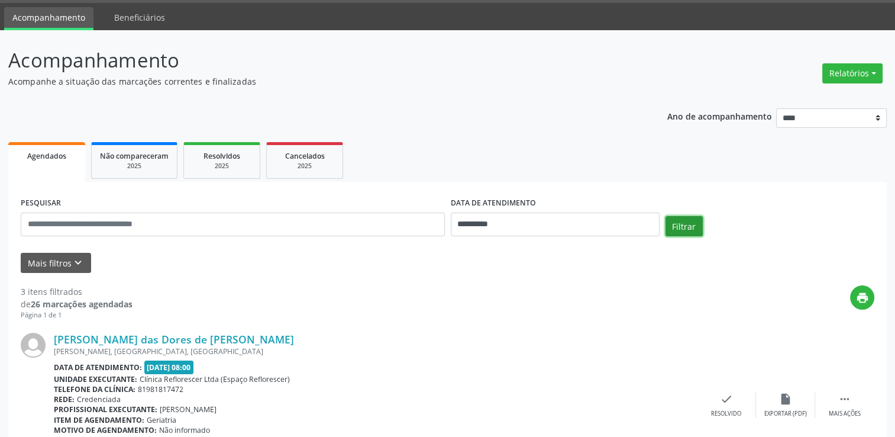
click at [681, 218] on button "Filtrar" at bounding box center [684, 226] width 37 height 20
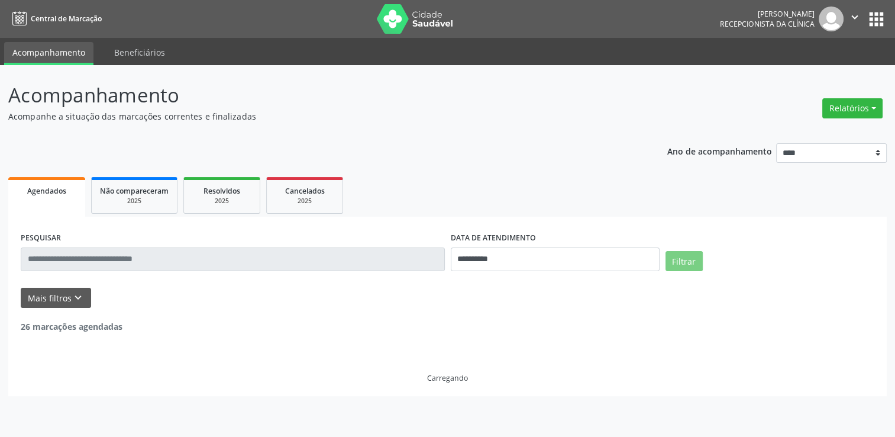
scroll to position [0, 0]
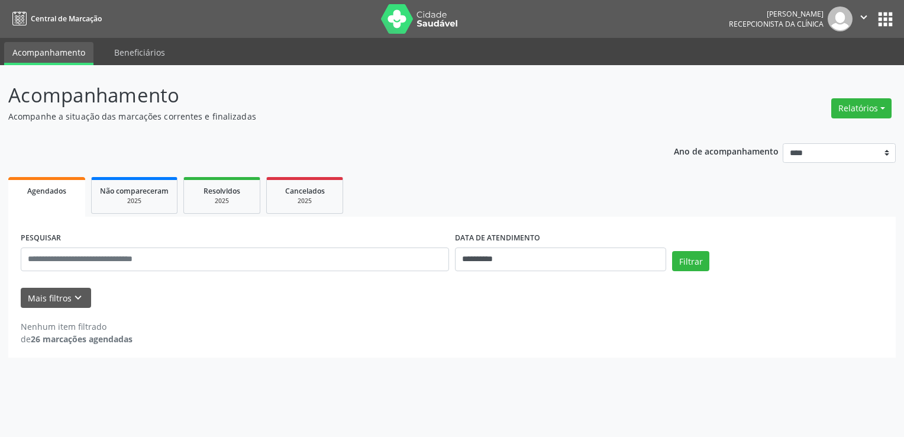
click at [558, 273] on div "**********" at bounding box center [560, 254] width 217 height 50
click at [560, 261] on input "**********" at bounding box center [560, 259] width 211 height 24
click at [485, 208] on span "25" at bounding box center [489, 210] width 23 height 23
type input "**********"
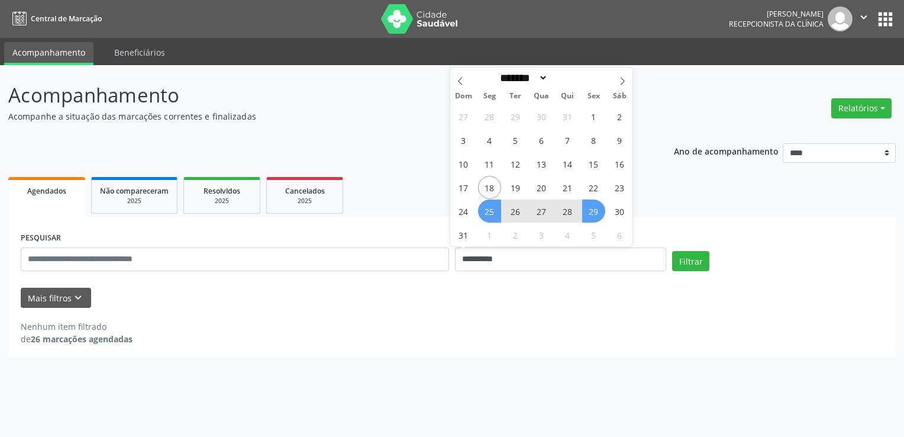
click at [589, 209] on span "29" at bounding box center [593, 210] width 23 height 23
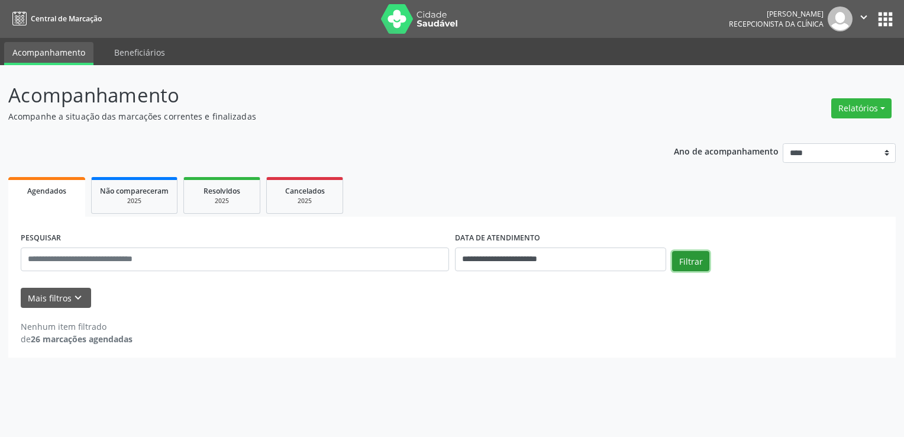
click at [689, 258] on button "Filtrar" at bounding box center [690, 261] width 37 height 20
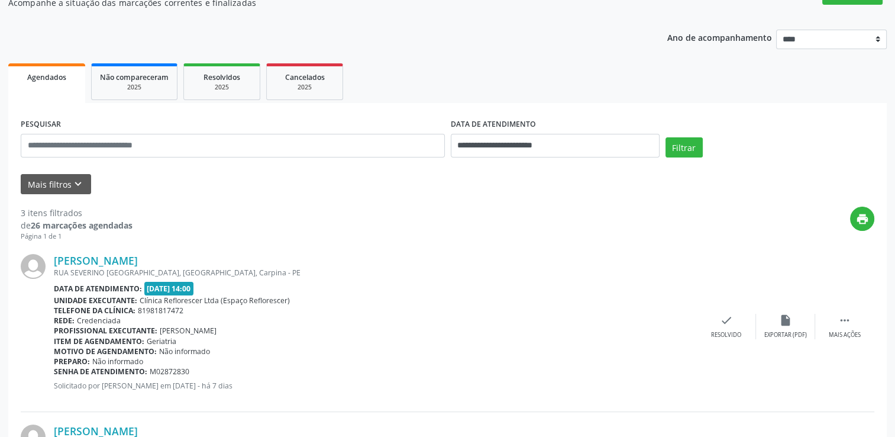
scroll to position [59, 0]
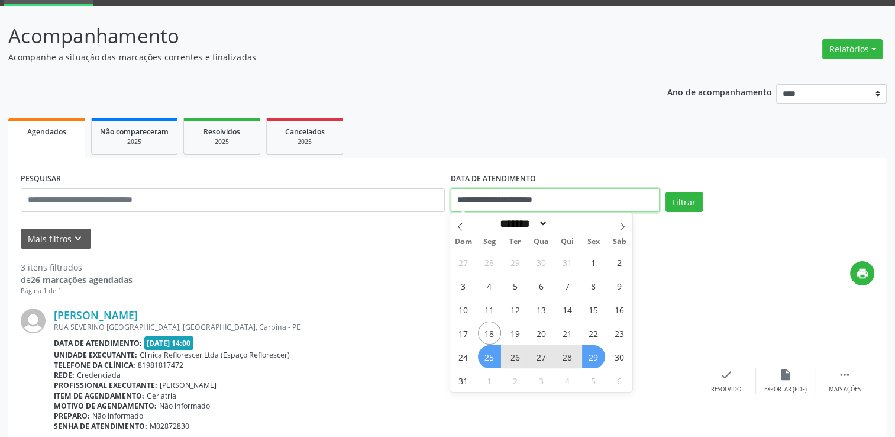
click at [505, 190] on input "**********" at bounding box center [555, 200] width 209 height 24
click at [500, 334] on span "18" at bounding box center [489, 332] width 23 height 23
type input "**********"
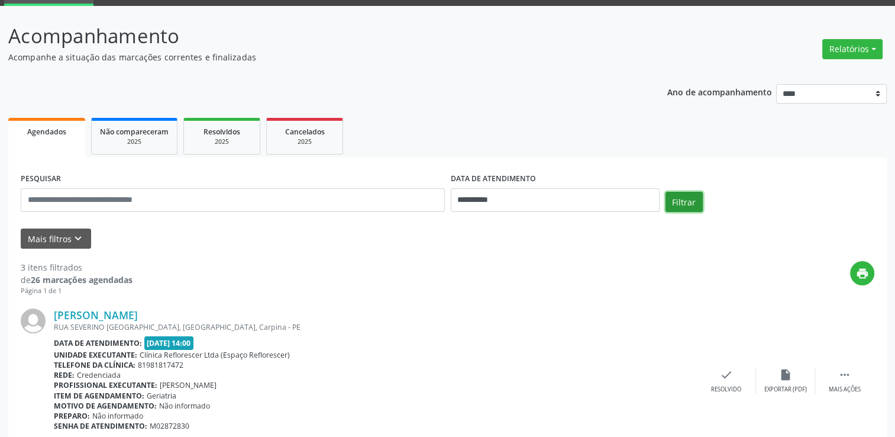
click at [699, 203] on button "Filtrar" at bounding box center [684, 202] width 37 height 20
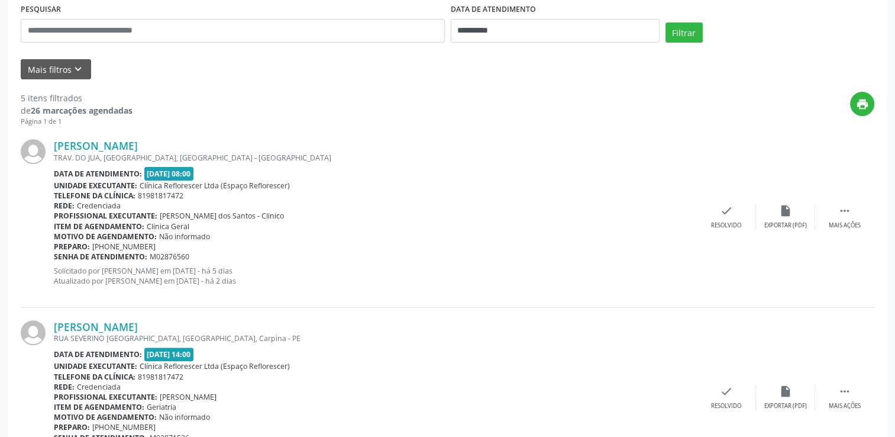
scroll to position [249, 0]
